Goal: Navigation & Orientation: Understand site structure

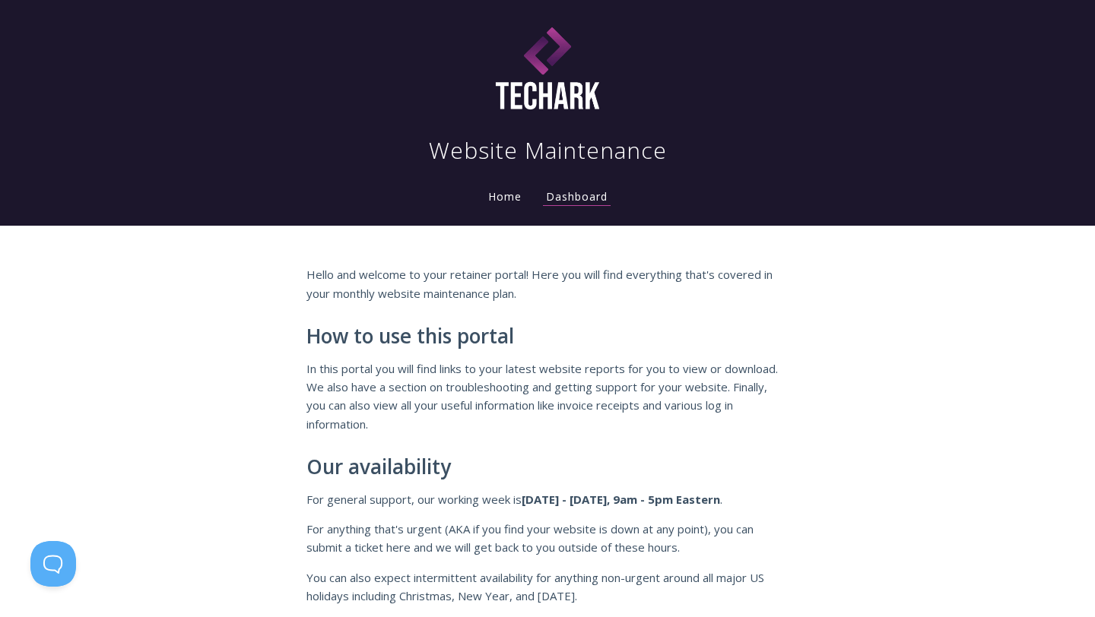
click at [506, 200] on link "Home" at bounding box center [505, 196] width 40 height 14
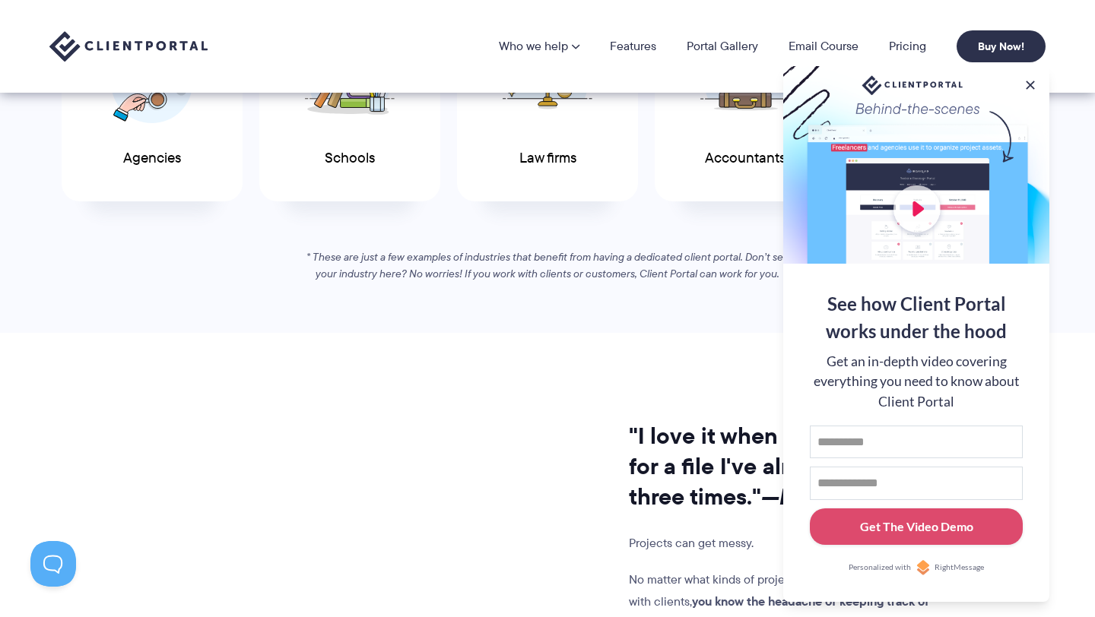
scroll to position [932, 0]
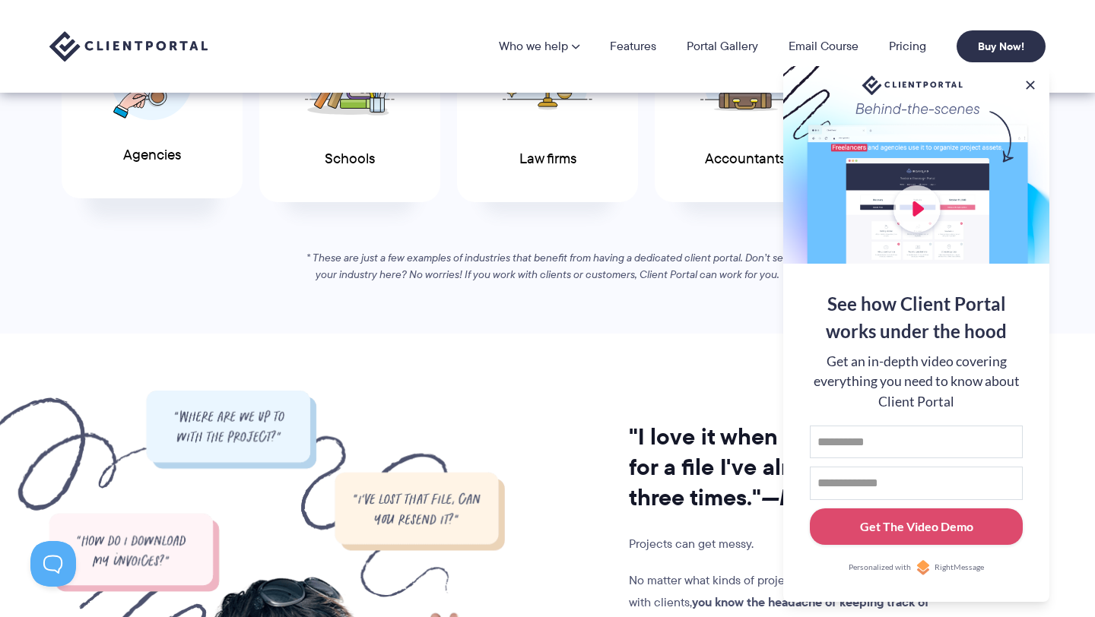
click at [186, 179] on div "Agencies" at bounding box center [152, 100] width 181 height 198
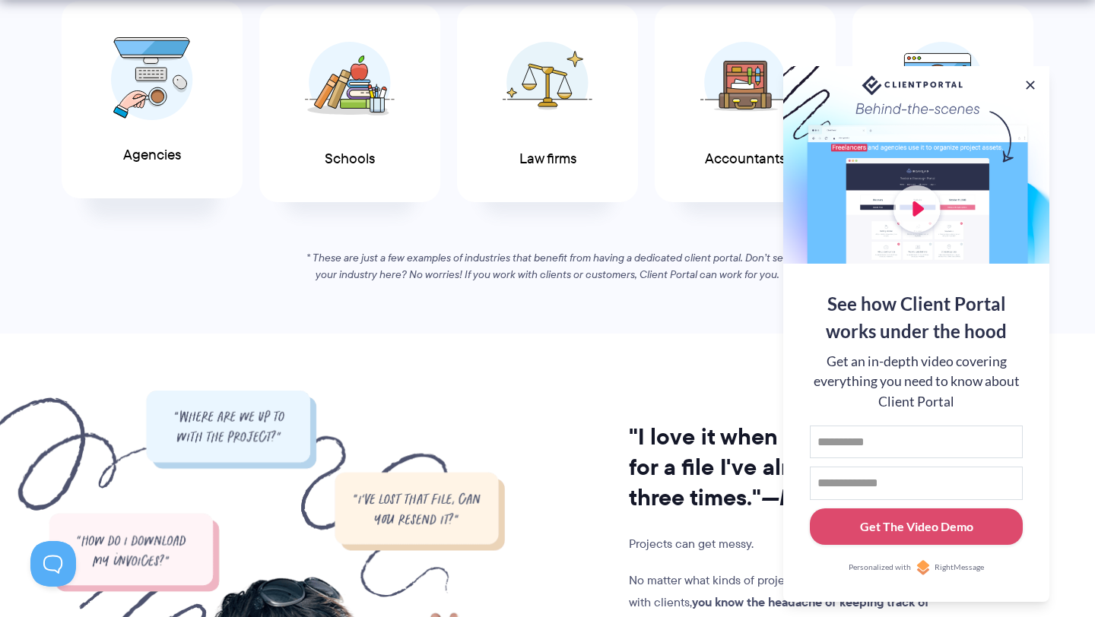
scroll to position [933, 0]
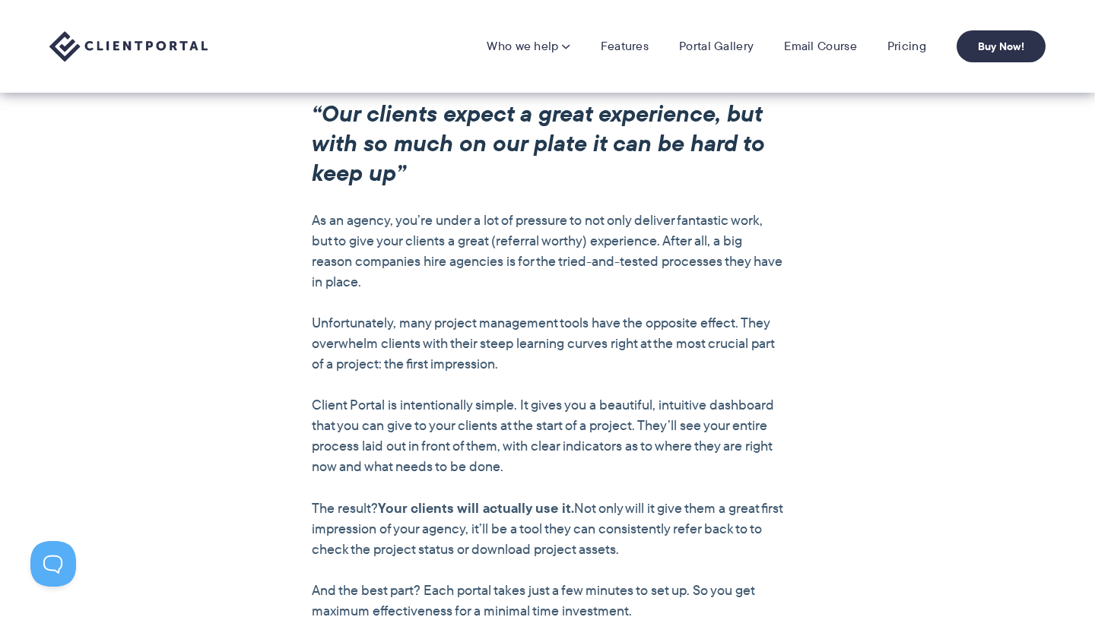
scroll to position [1185, 0]
